Goal: Check status: Check status

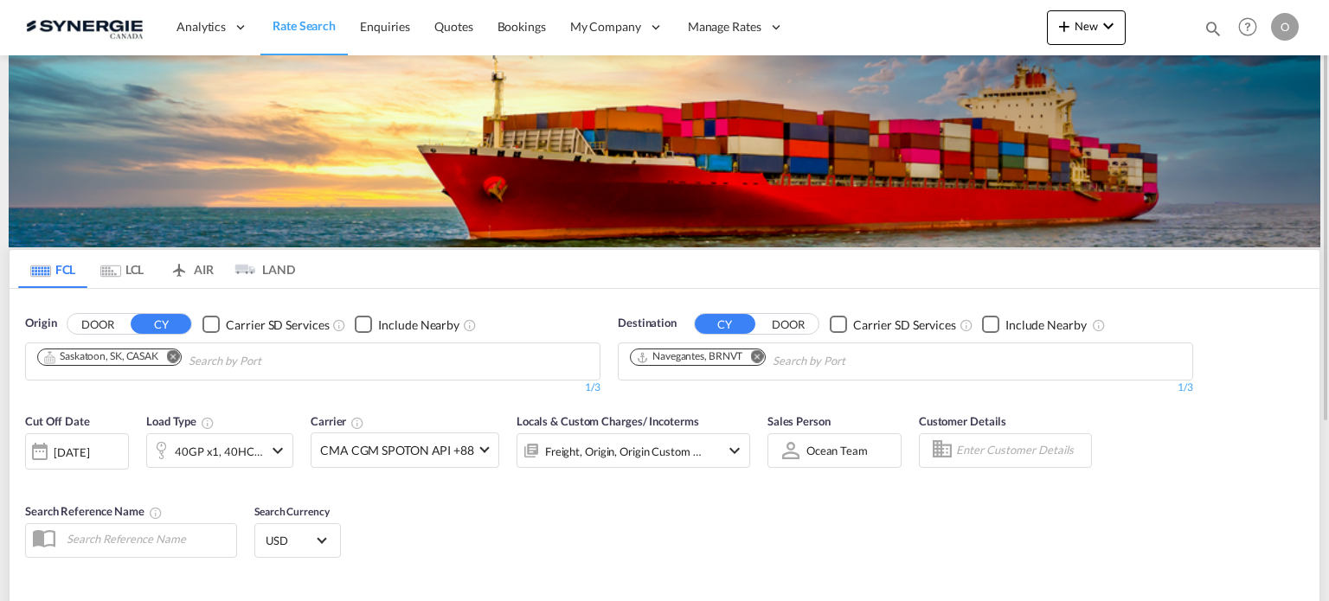
drag, startPoint x: 1213, startPoint y: 25, endPoint x: 916, endPoint y: 27, distance: 297.7
click at [1213, 25] on md-icon "icon-magnify" at bounding box center [1213, 28] width 19 height 19
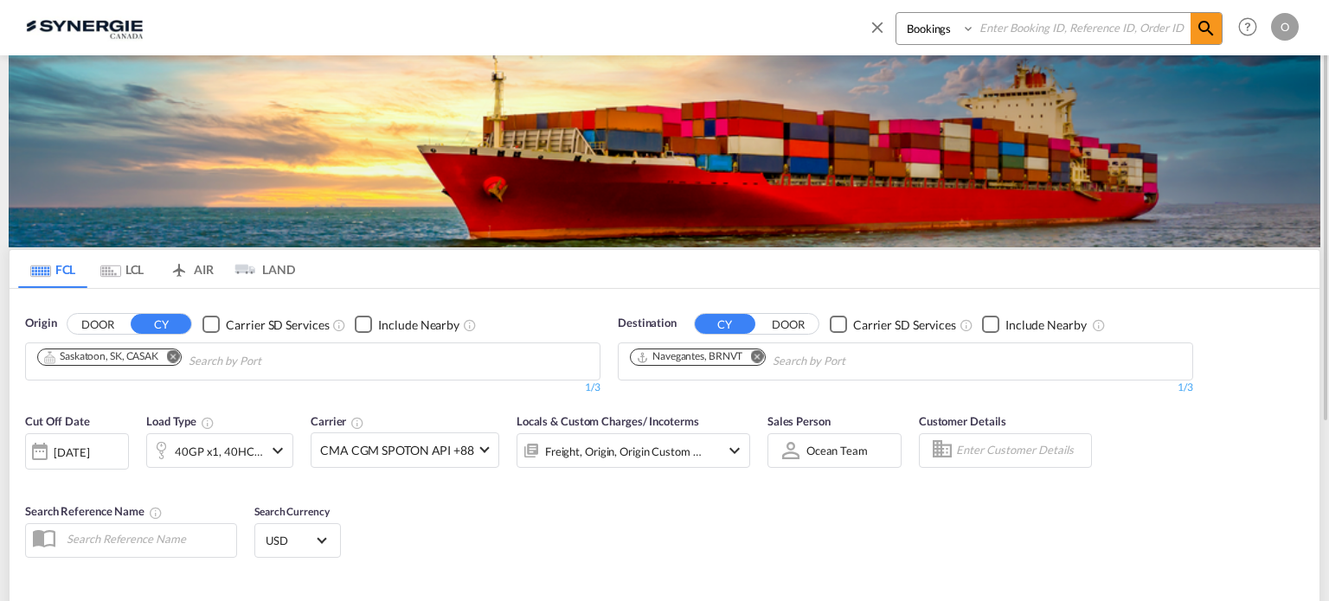
drag, startPoint x: 914, startPoint y: 23, endPoint x: 916, endPoint y: 33, distance: 9.9
click at [914, 23] on select "Bookings Quotes Enquiries" at bounding box center [937, 28] width 82 height 31
select select "Quotes"
click at [896, 13] on select "Bookings Quotes Enquiries" at bounding box center [937, 28] width 82 height 31
click at [1017, 35] on input at bounding box center [1082, 28] width 215 height 30
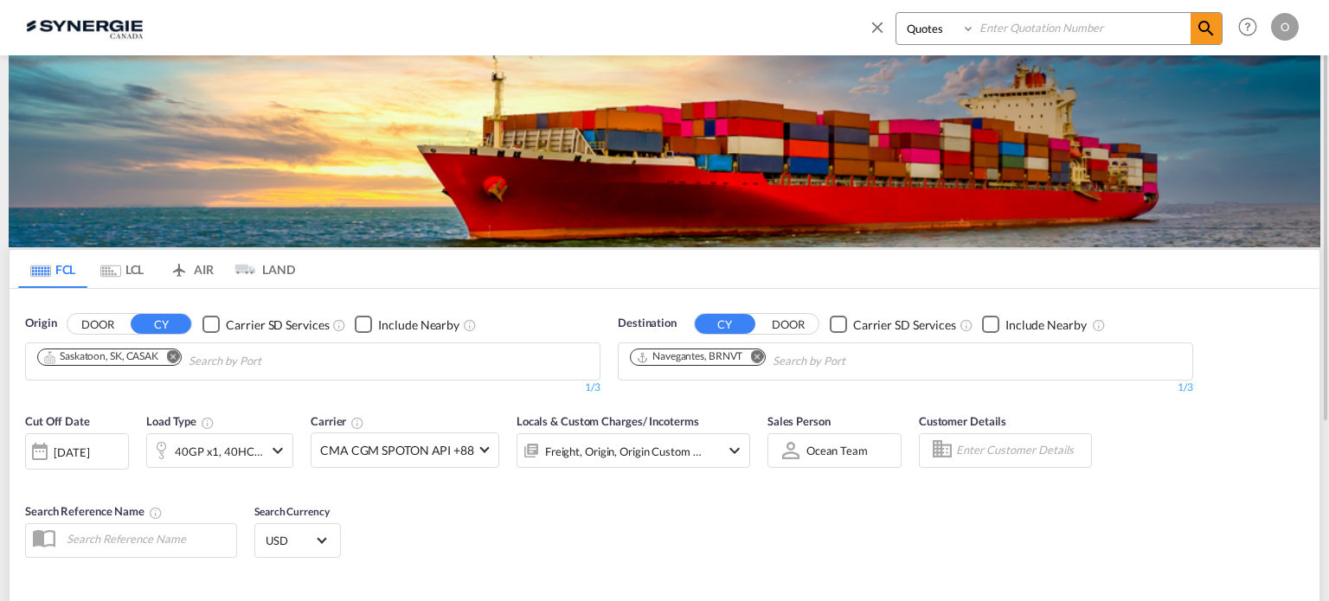
paste input "SYC000013378"
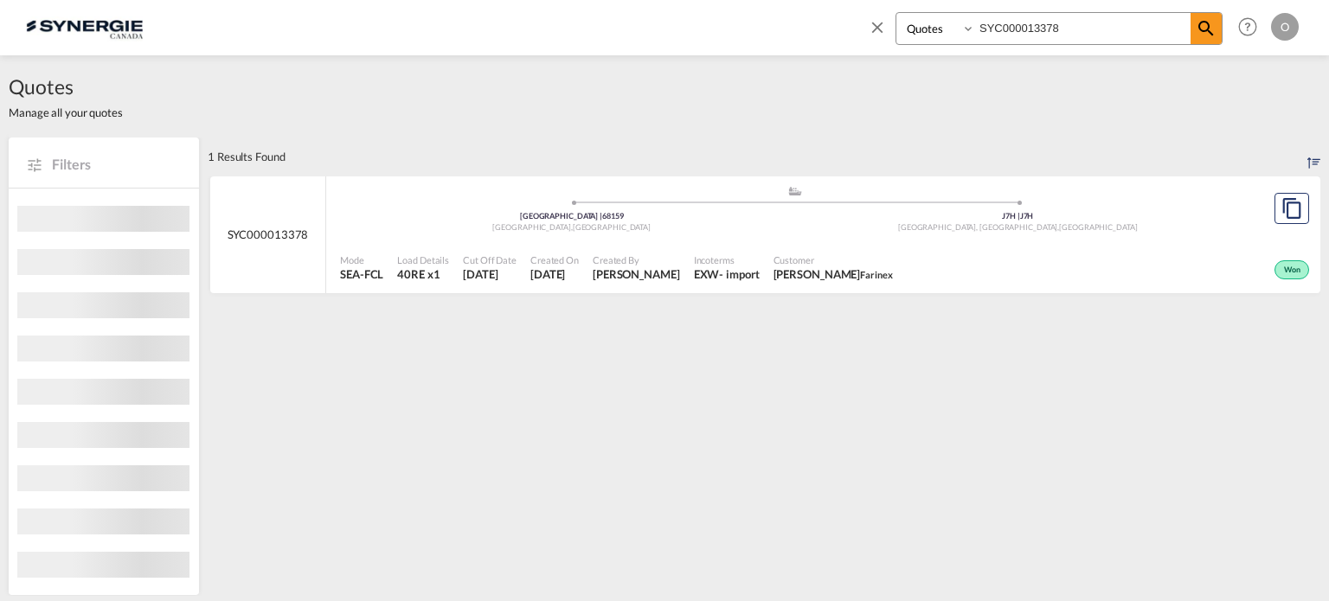
click at [922, 242] on div "Mode SEA-FCL Load Details 40RE x1 Cut Off Date 18 Jul 2025 Created On 18 Jul 20…" at bounding box center [823, 268] width 994 height 52
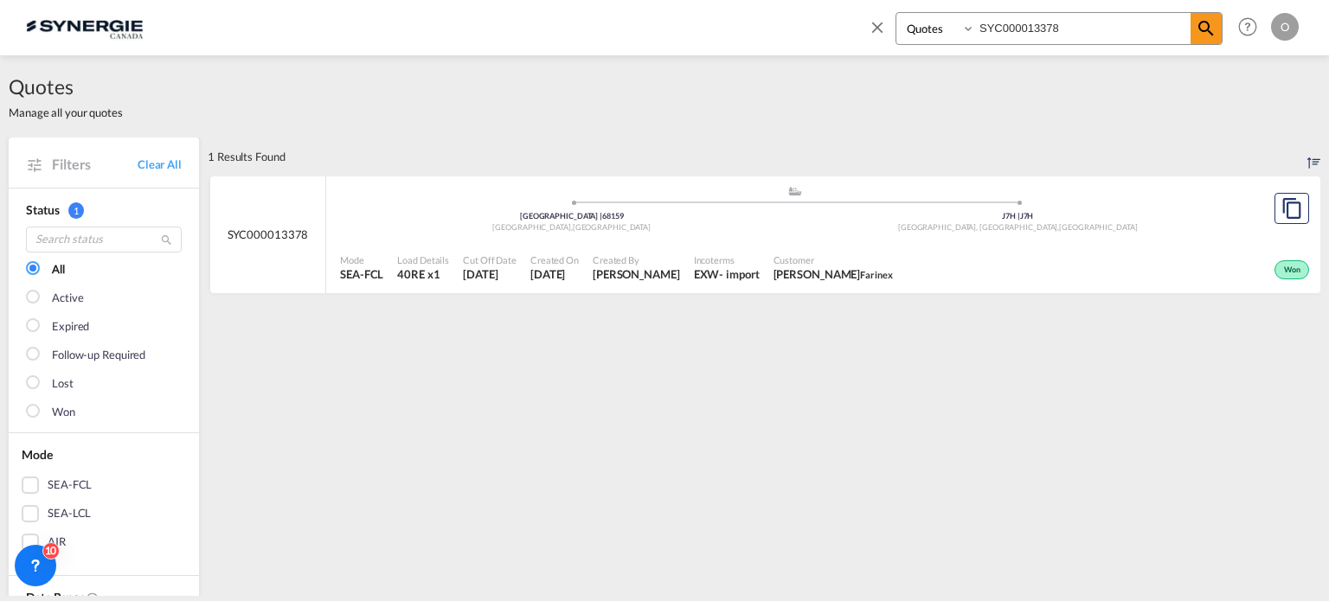
drag, startPoint x: 1135, startPoint y: 26, endPoint x: 817, endPoint y: 15, distance: 318.6
click at [817, 15] on div "Bookings Quotes Enquiries SYC000013378 Help Resources Product Release O My Prof…" at bounding box center [664, 27] width 1277 height 54
paste input "0754"
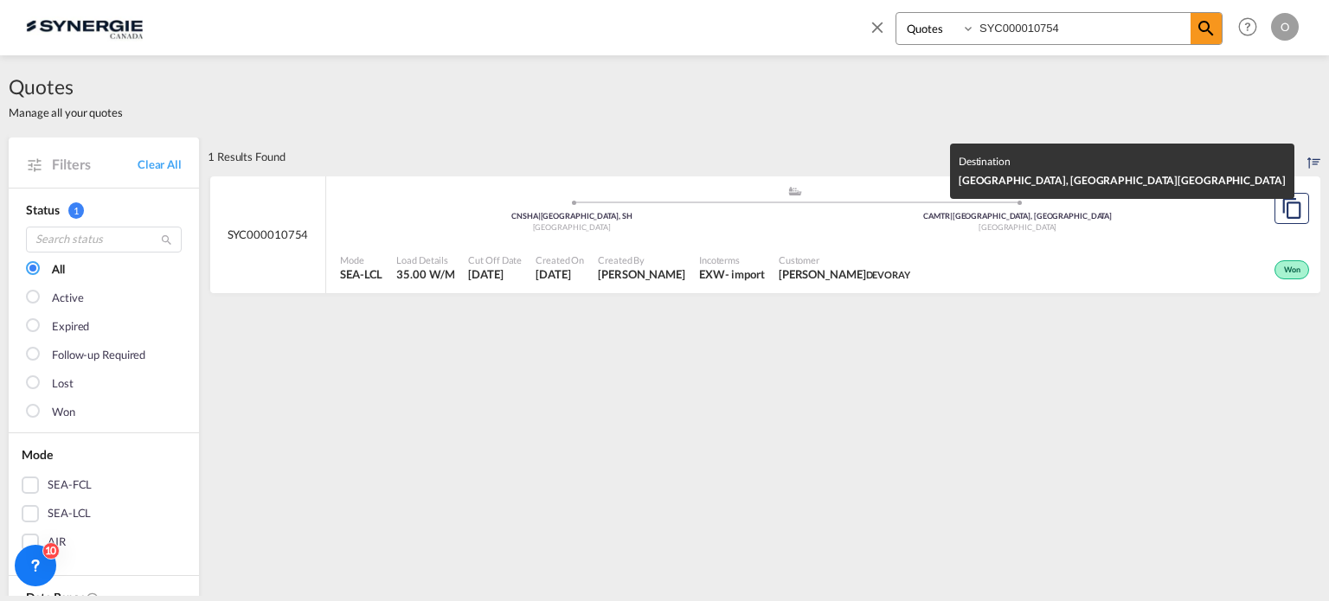
click at [939, 242] on div "Mode SEA-LCL Load Details 35.00 W/M Cut Off Date 24 Apr 2025 Created On 24 Apr …" at bounding box center [823, 268] width 994 height 52
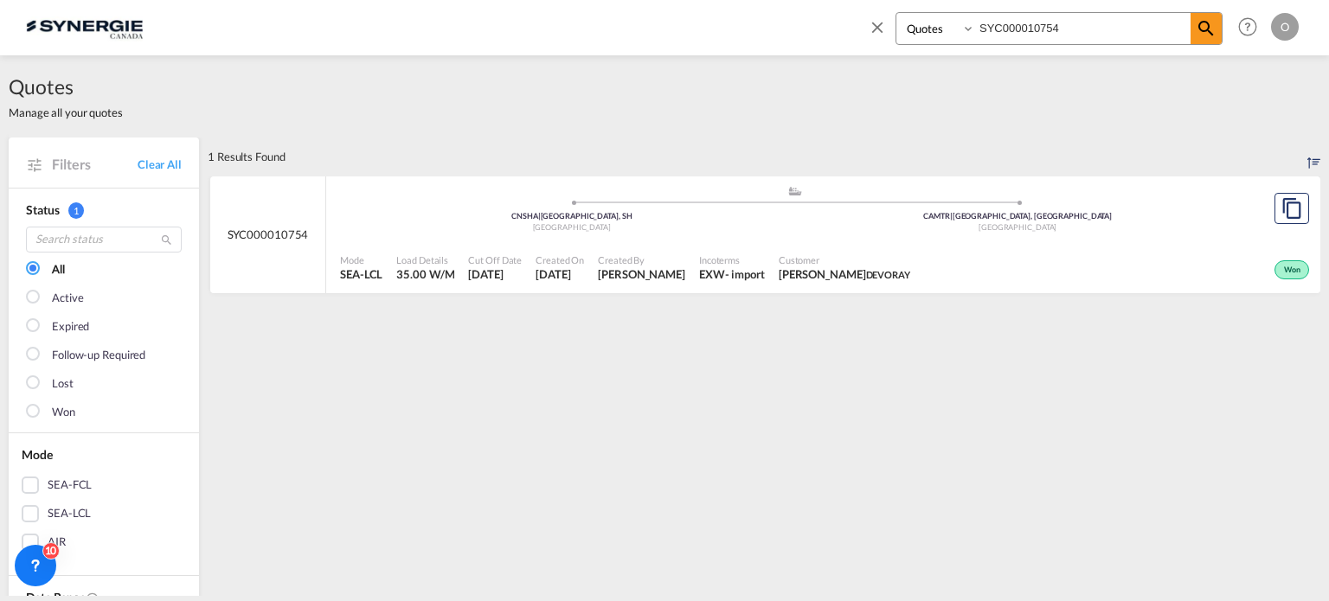
drag, startPoint x: 1147, startPoint y: 23, endPoint x: 593, endPoint y: -17, distance: 556.2
click at [593, 0] on html "Analytics Reports Dashboard Rate Search Enquiries Quotes" at bounding box center [664, 300] width 1329 height 601
paste input "2788"
type input "SYC000012788"
click at [803, 267] on span "Monty Sud Synergy Sourcing" at bounding box center [854, 275] width 160 height 16
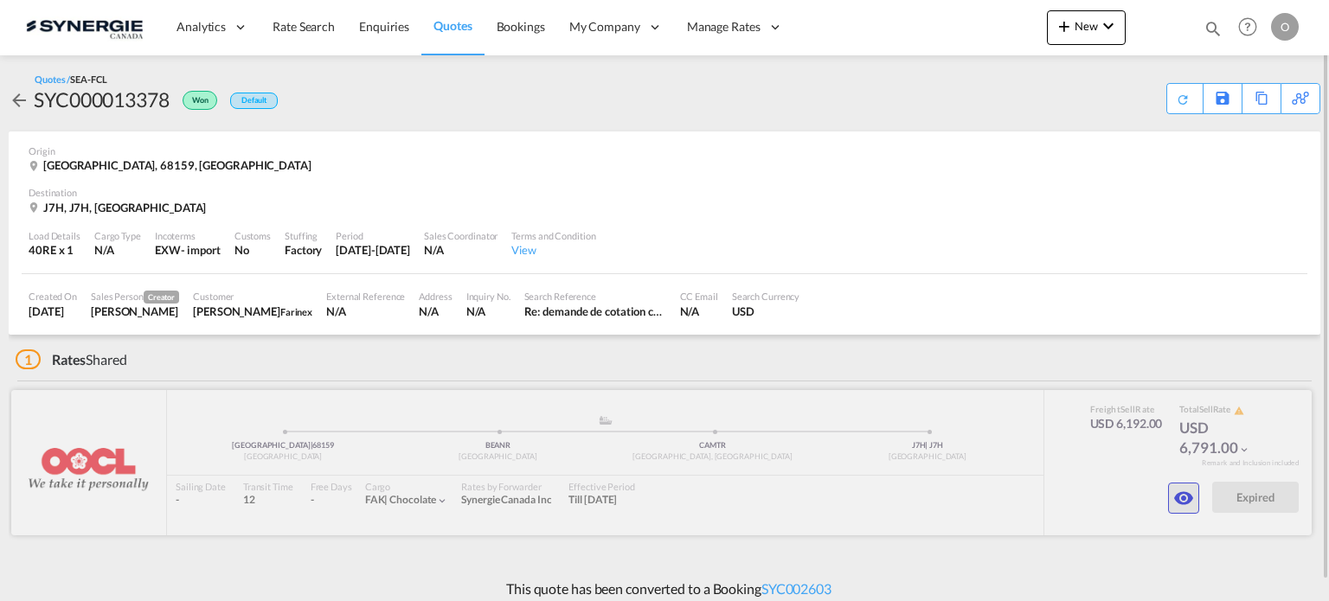
click at [1191, 493] on md-icon "icon-eye" at bounding box center [1183, 498] width 21 height 21
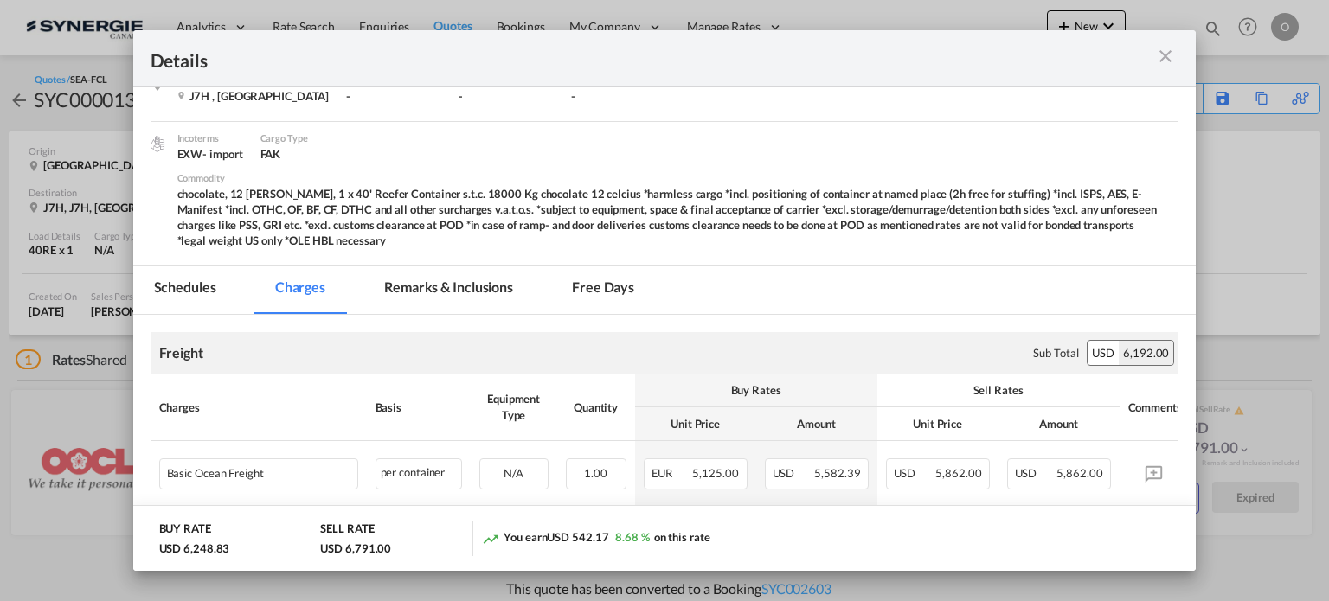
scroll to position [346, 0]
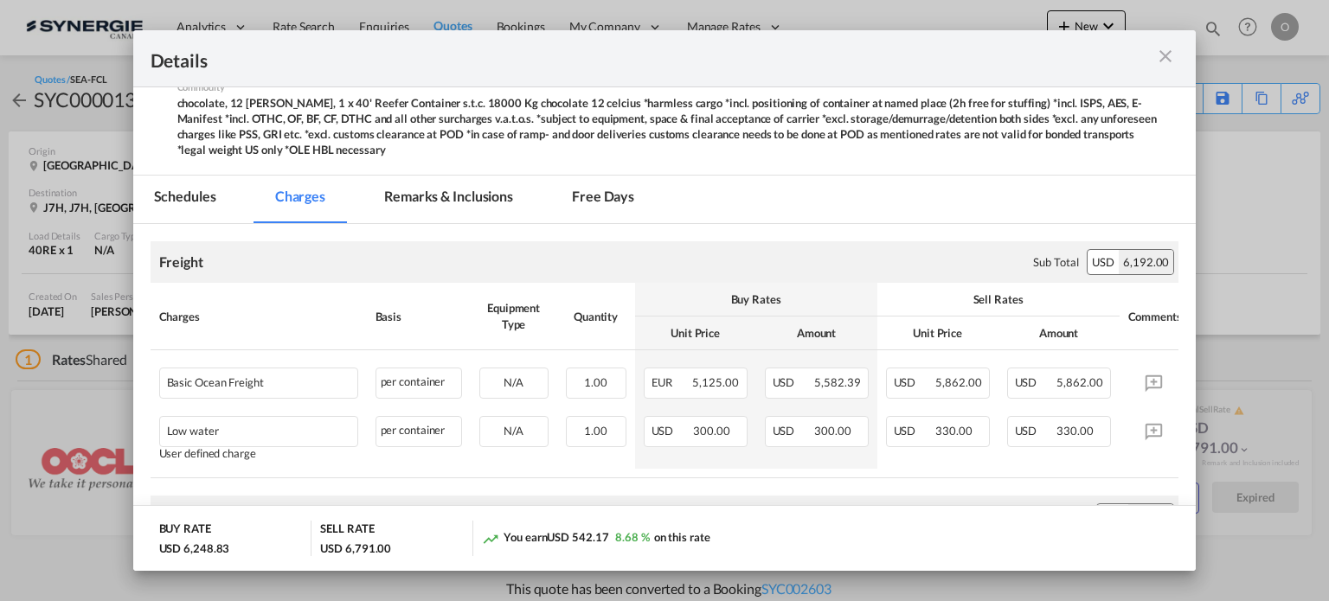
click at [478, 210] on md-tab-item "Remarks & Inclusions" at bounding box center [448, 200] width 170 height 48
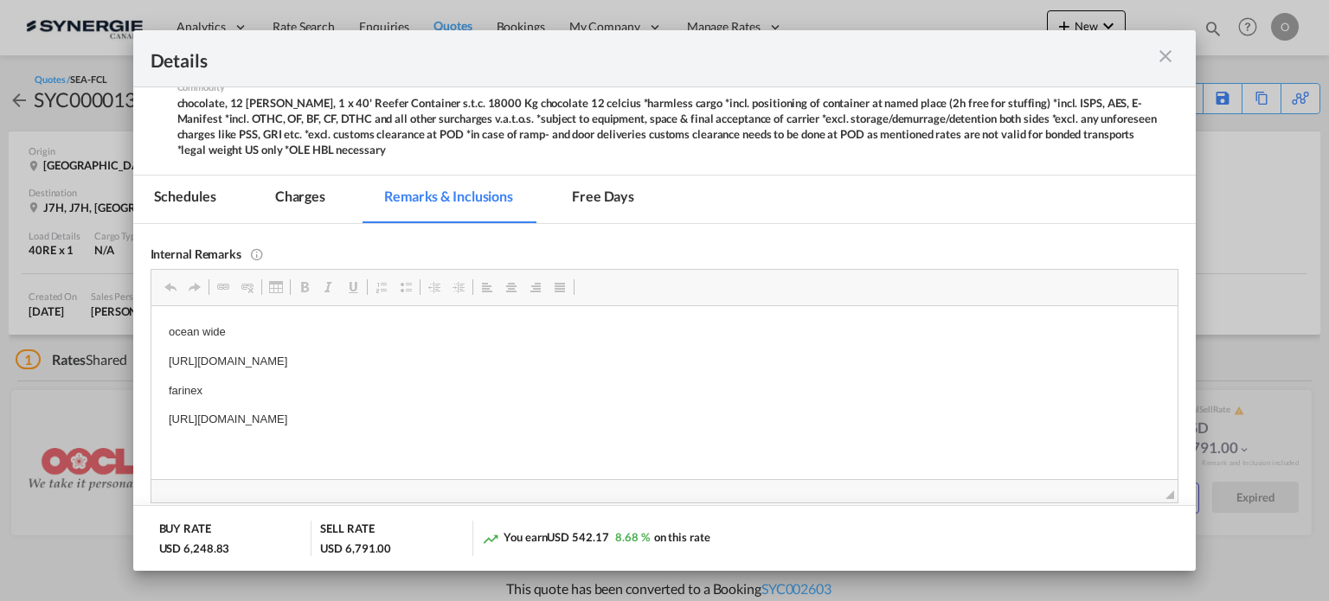
click at [355, 363] on p "[URL][DOMAIN_NAME]" at bounding box center [664, 361] width 993 height 18
click at [1166, 54] on md-icon "icon-close m-3 fg-AAA8AD cursor" at bounding box center [1165, 56] width 21 height 21
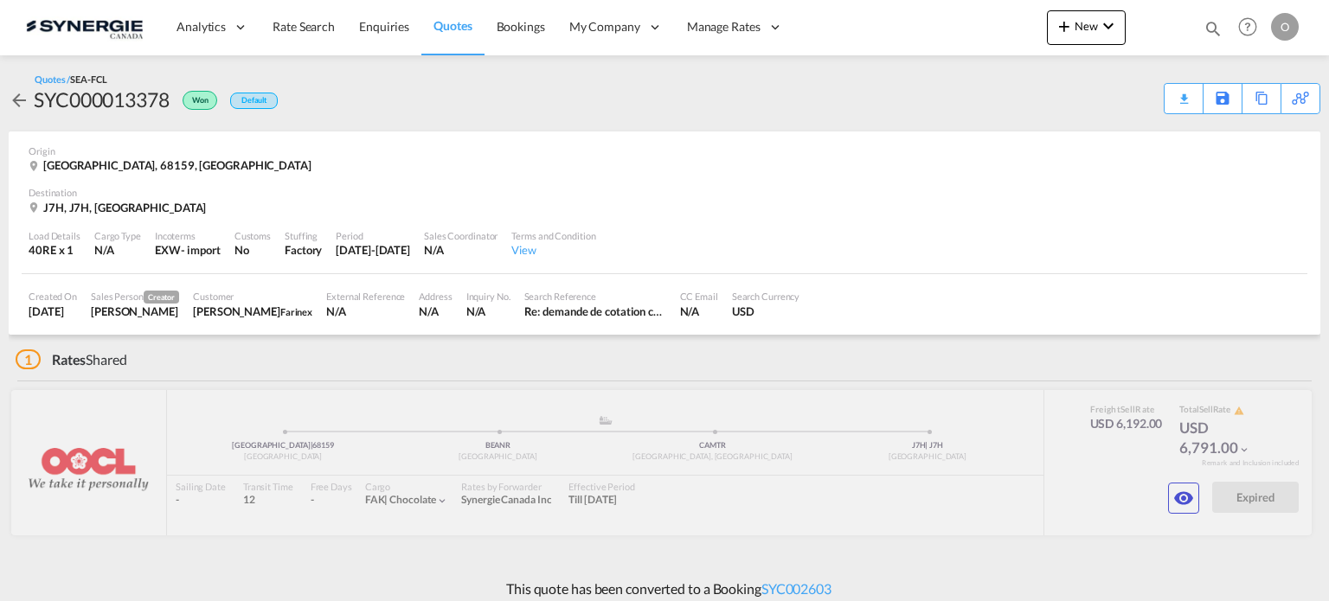
scroll to position [276, 0]
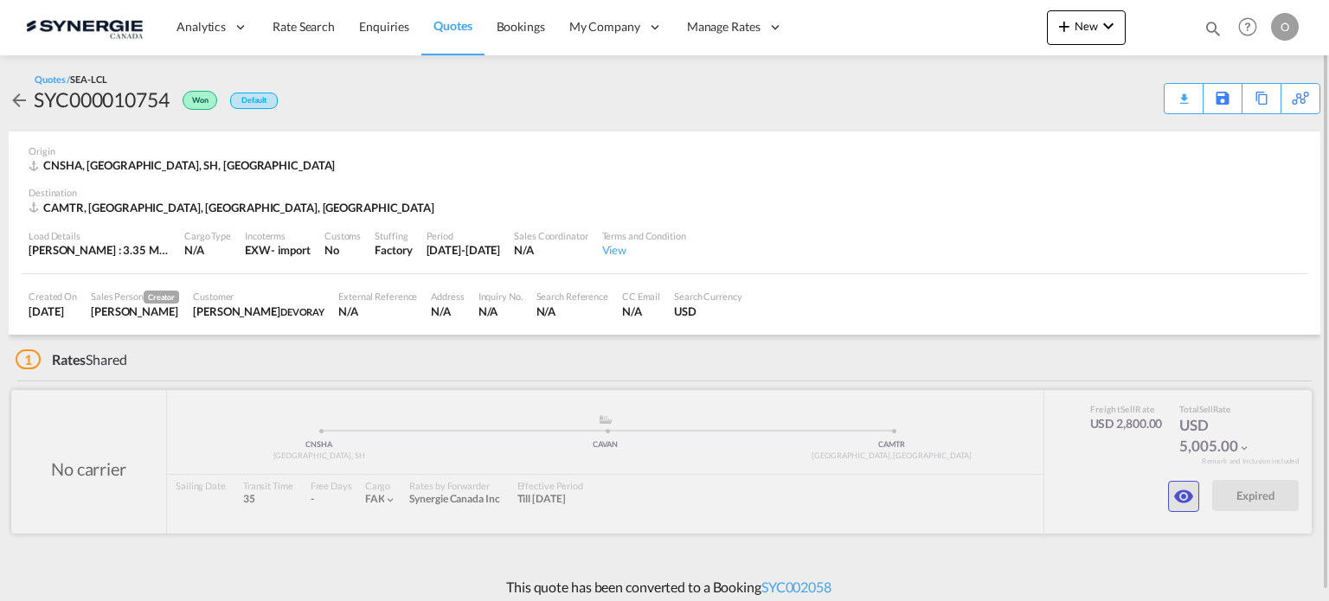
click at [1191, 497] on md-icon "icon-eye" at bounding box center [1183, 496] width 21 height 21
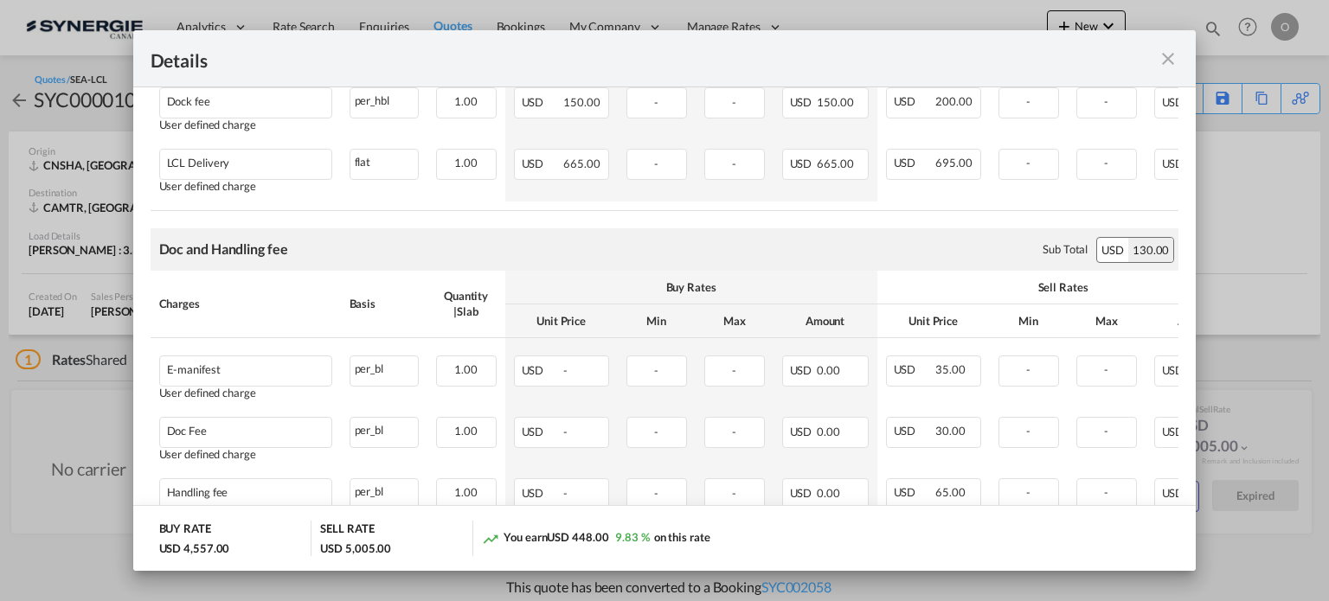
scroll to position [732, 0]
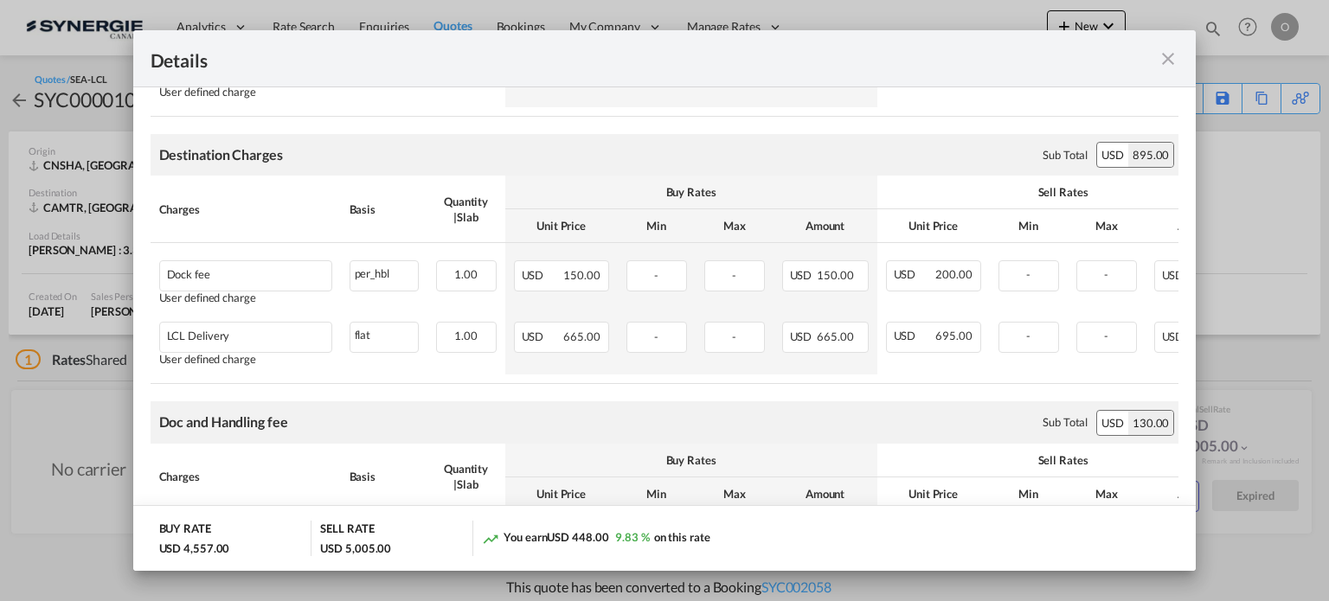
click at [1167, 65] on md-icon "icon-close fg-AAA8AD m-0 cursor" at bounding box center [1168, 58] width 21 height 21
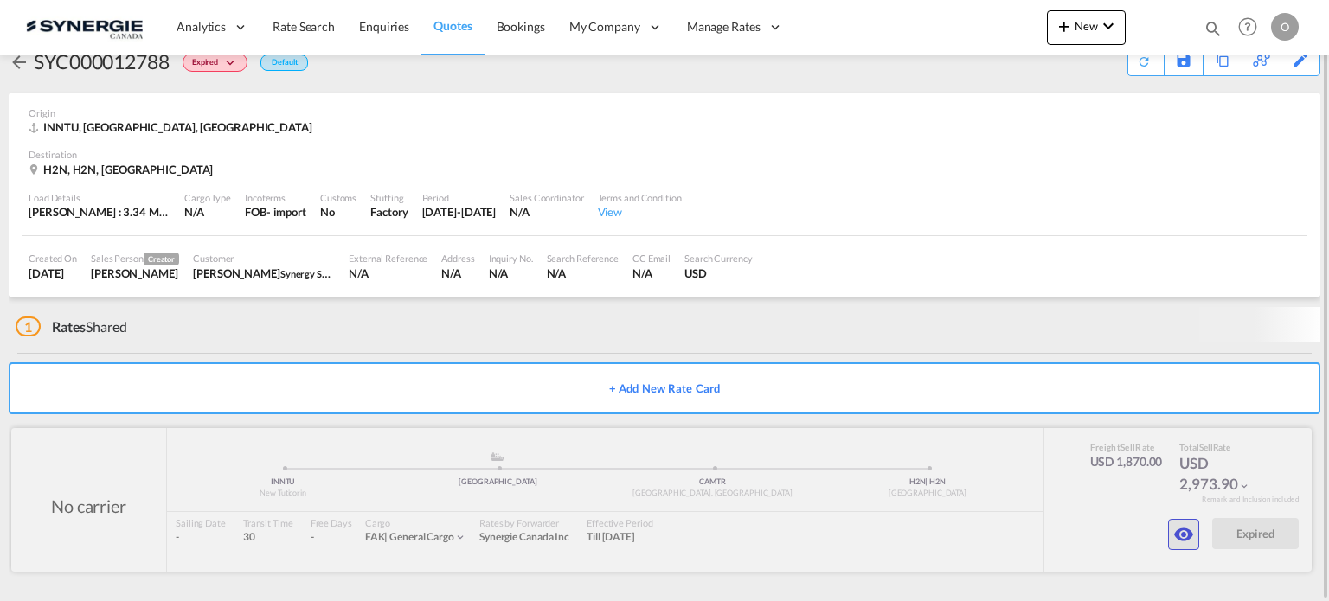
scroll to position [28, 0]
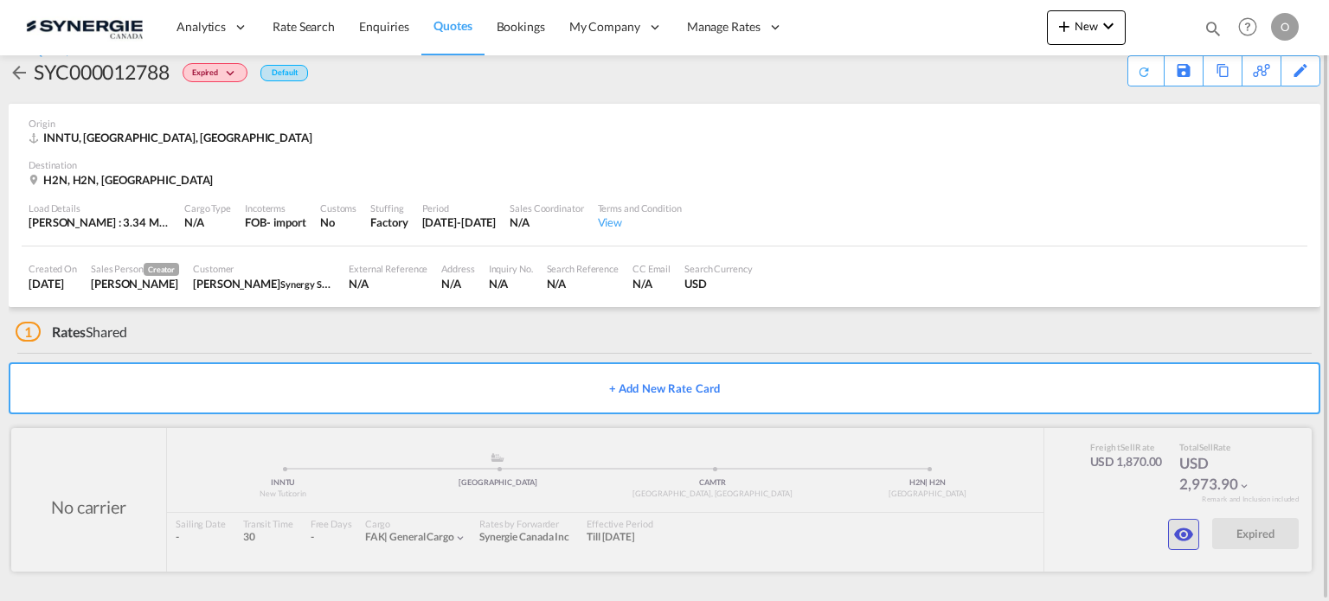
click at [1187, 541] on md-icon "icon-eye" at bounding box center [1183, 534] width 21 height 21
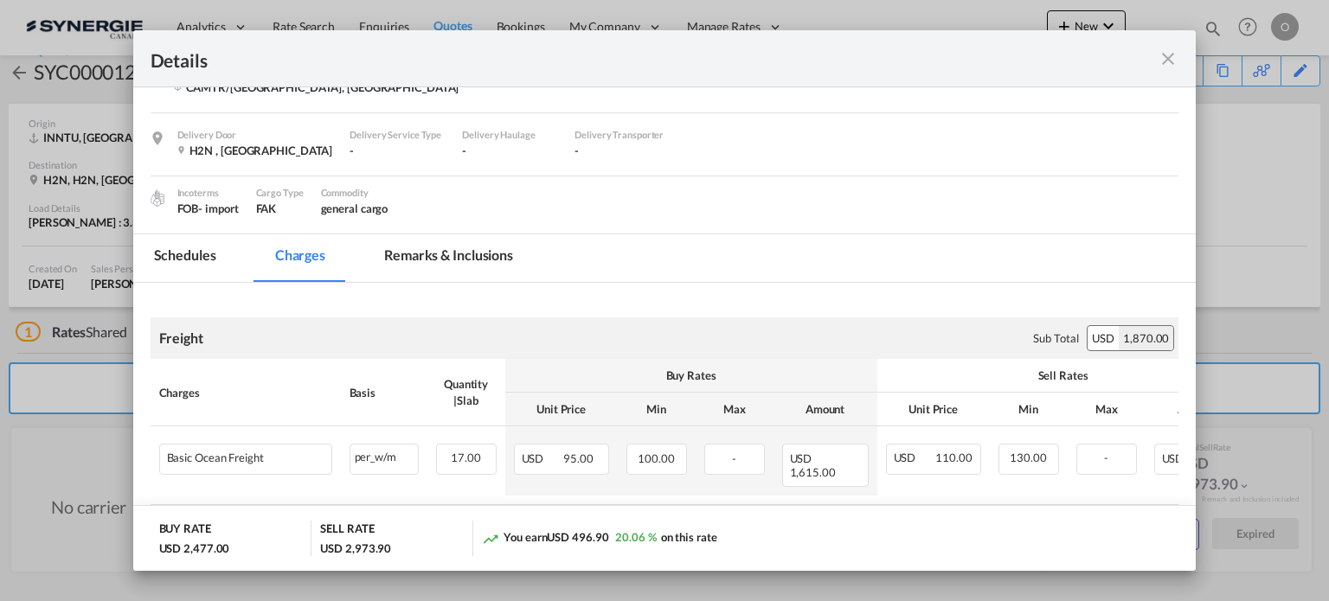
scroll to position [0, 0]
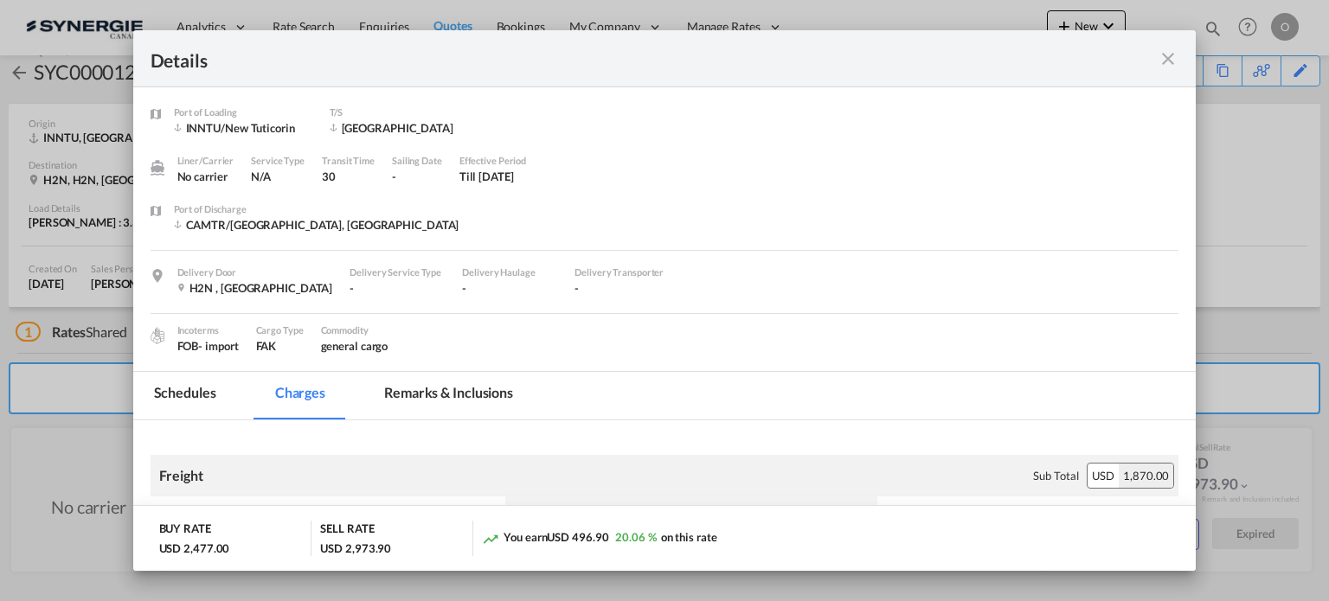
click at [1170, 61] on md-icon "icon-close fg-AAA8AD m-0 cursor" at bounding box center [1168, 58] width 21 height 21
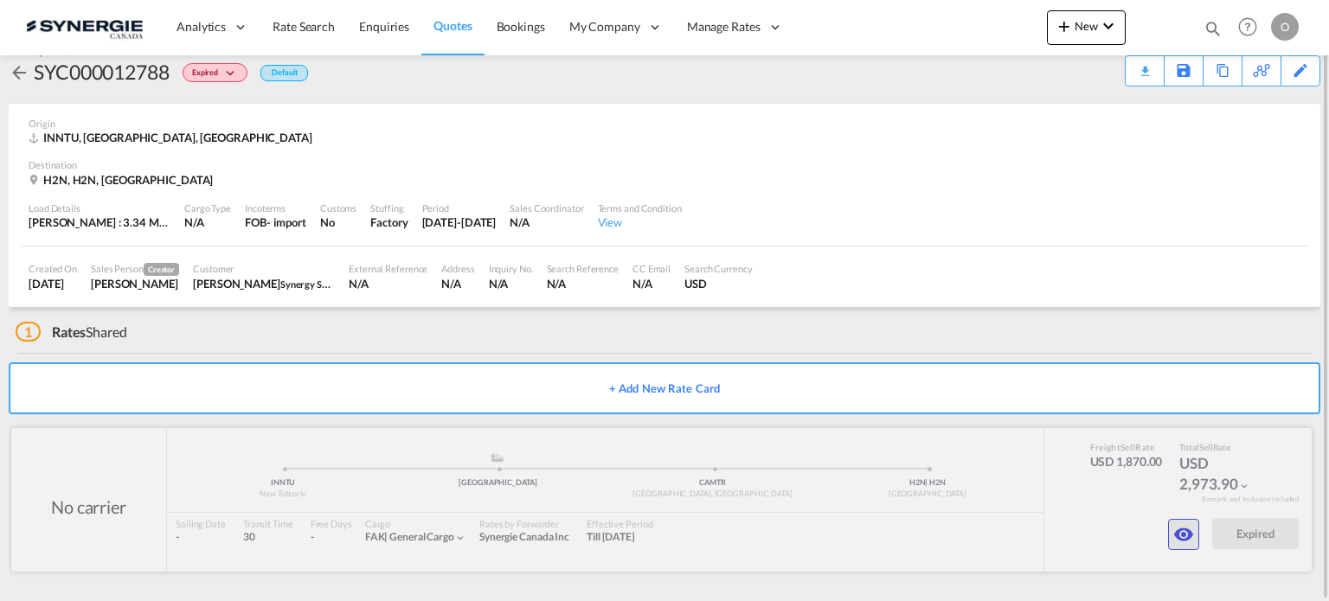
click at [1176, 534] on md-icon "icon-eye" at bounding box center [1183, 534] width 21 height 21
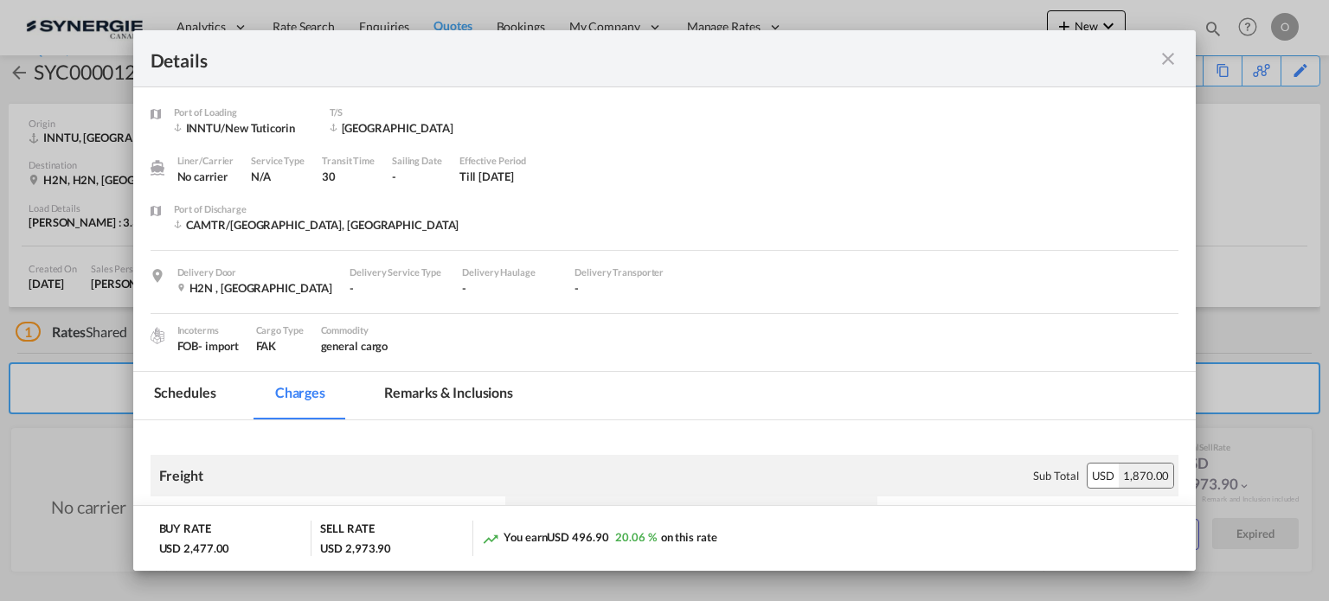
click at [1167, 59] on md-icon "icon-close fg-AAA8AD m-0 cursor" at bounding box center [1168, 58] width 21 height 21
